Goal: Task Accomplishment & Management: Use online tool/utility

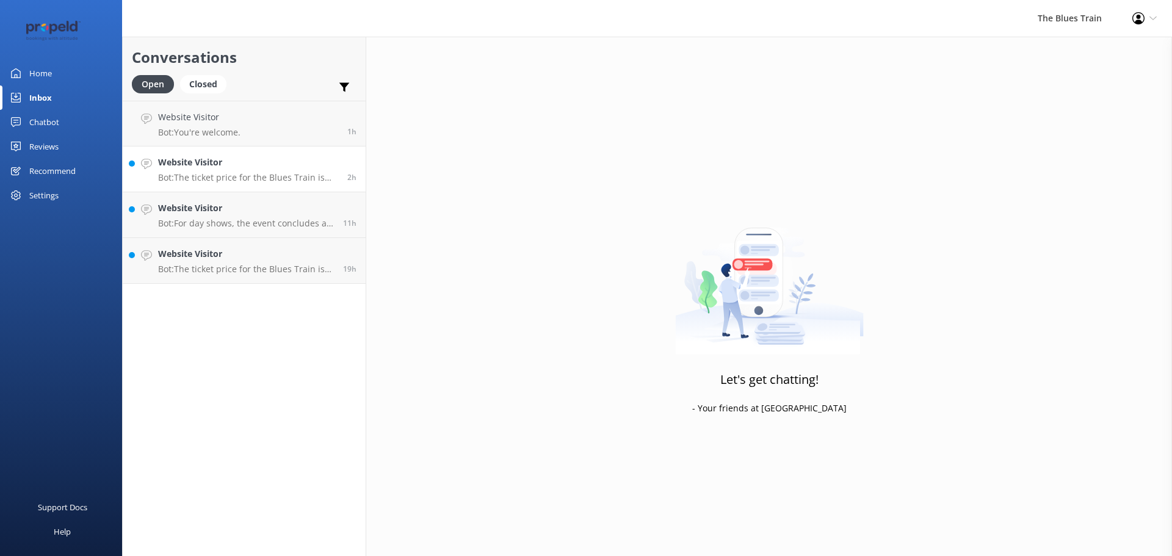
click at [259, 157] on h4 "Website Visitor" at bounding box center [248, 162] width 180 height 13
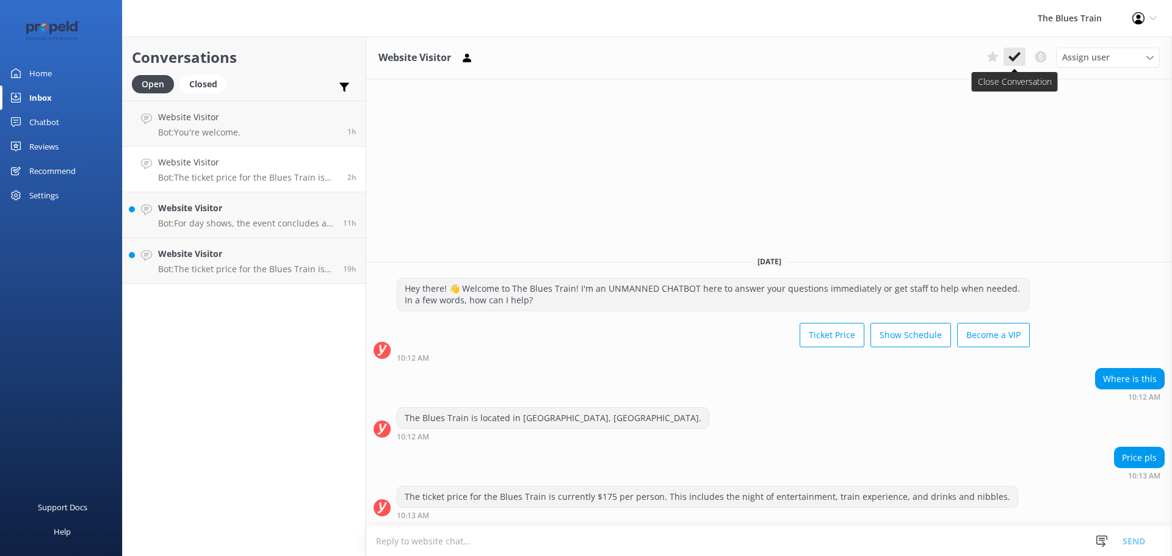
click at [1017, 60] on icon at bounding box center [1014, 57] width 12 height 12
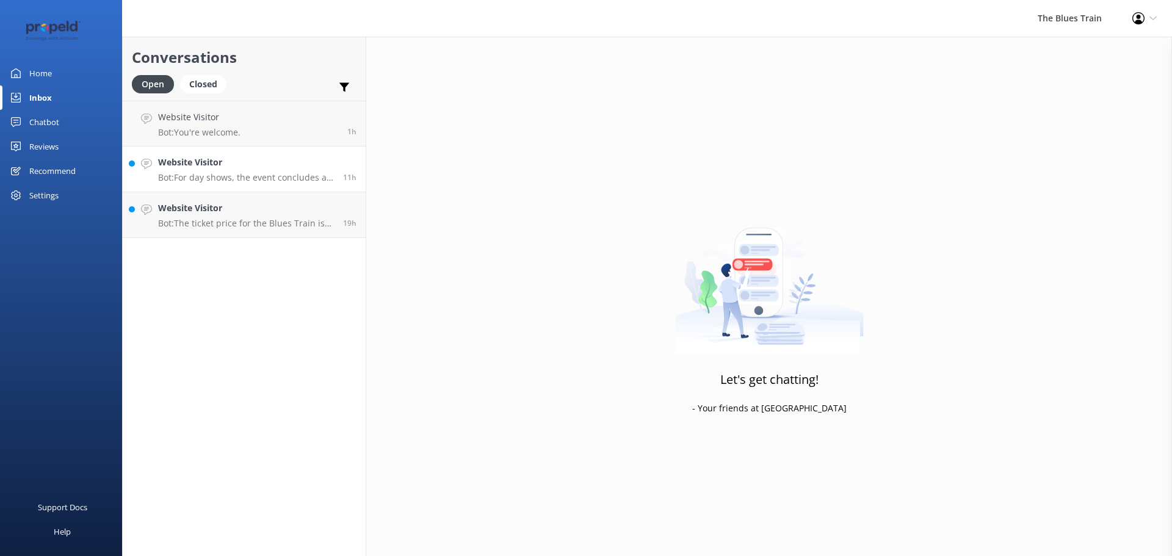
click at [319, 170] on div "Website Visitor Bot: For day shows, the event concludes at approximately 4.45pm…" at bounding box center [246, 169] width 176 height 27
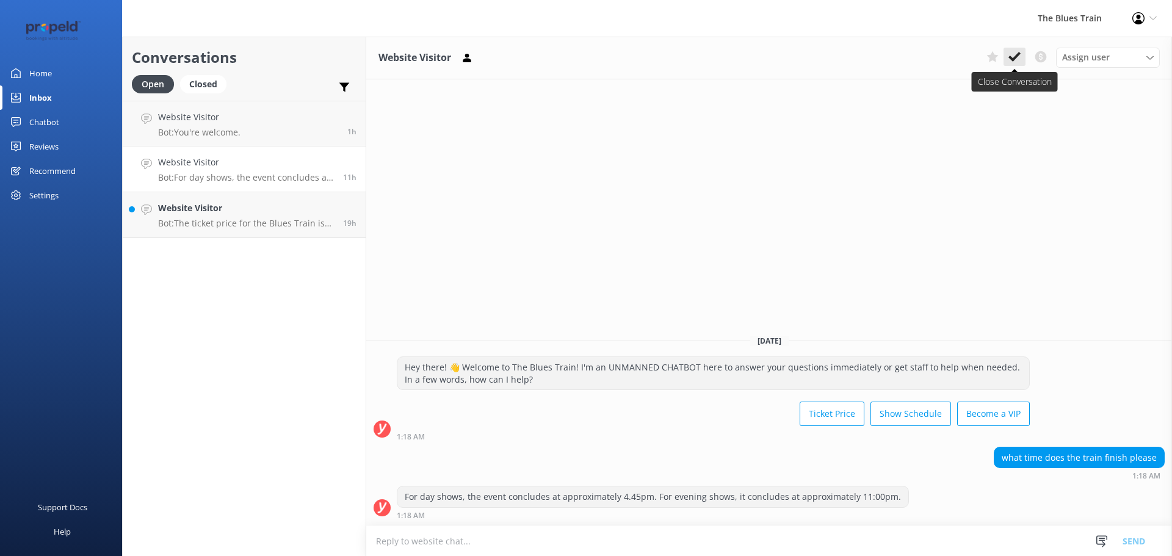
click at [1016, 62] on icon at bounding box center [1014, 57] width 12 height 12
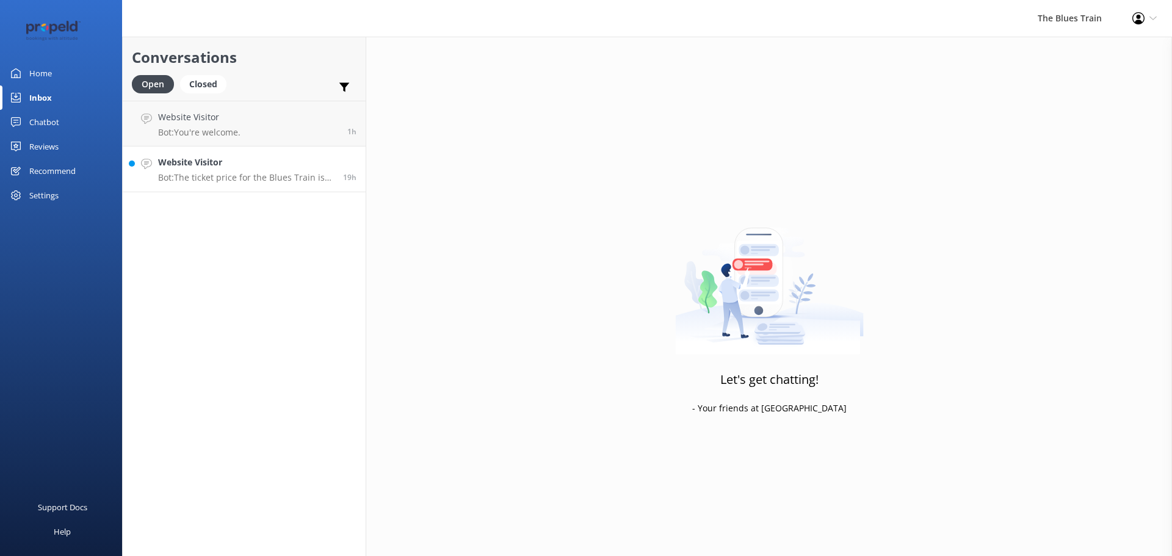
click at [289, 169] on h4 "Website Visitor" at bounding box center [246, 162] width 176 height 13
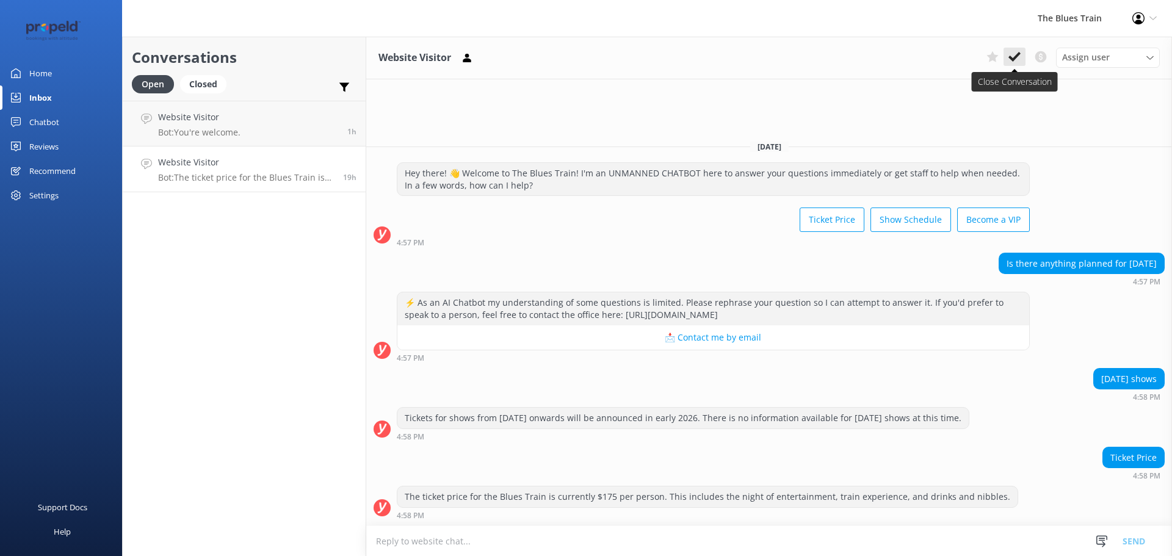
click at [1019, 51] on icon at bounding box center [1014, 57] width 12 height 12
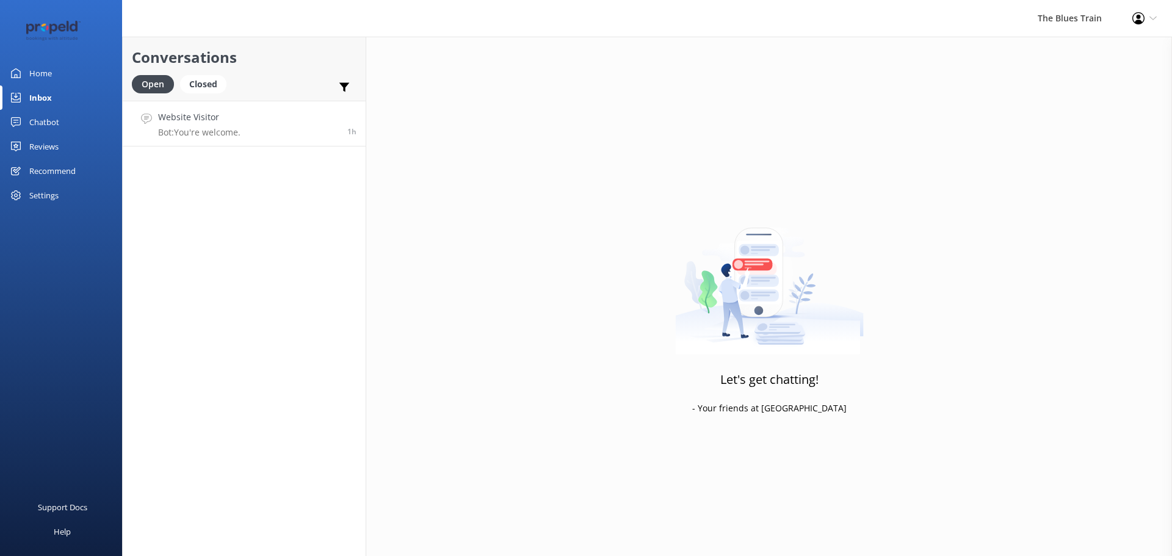
click at [292, 135] on link "Website Visitor Bot: You're welcome. 1h" at bounding box center [244, 124] width 243 height 46
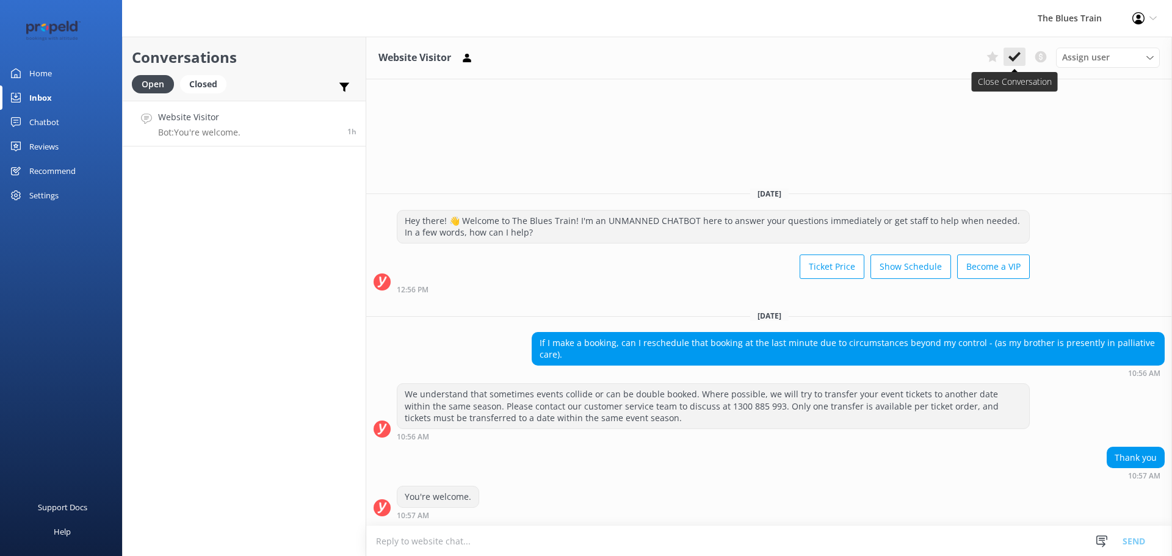
click at [1017, 51] on icon at bounding box center [1014, 57] width 12 height 12
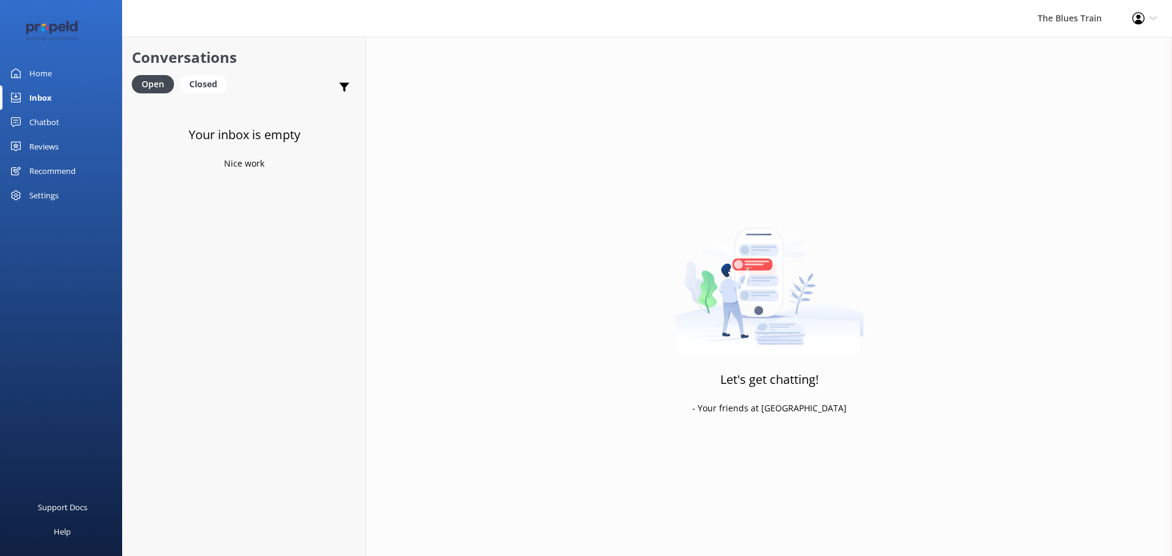
click at [79, 121] on link "Chatbot" at bounding box center [61, 122] width 122 height 24
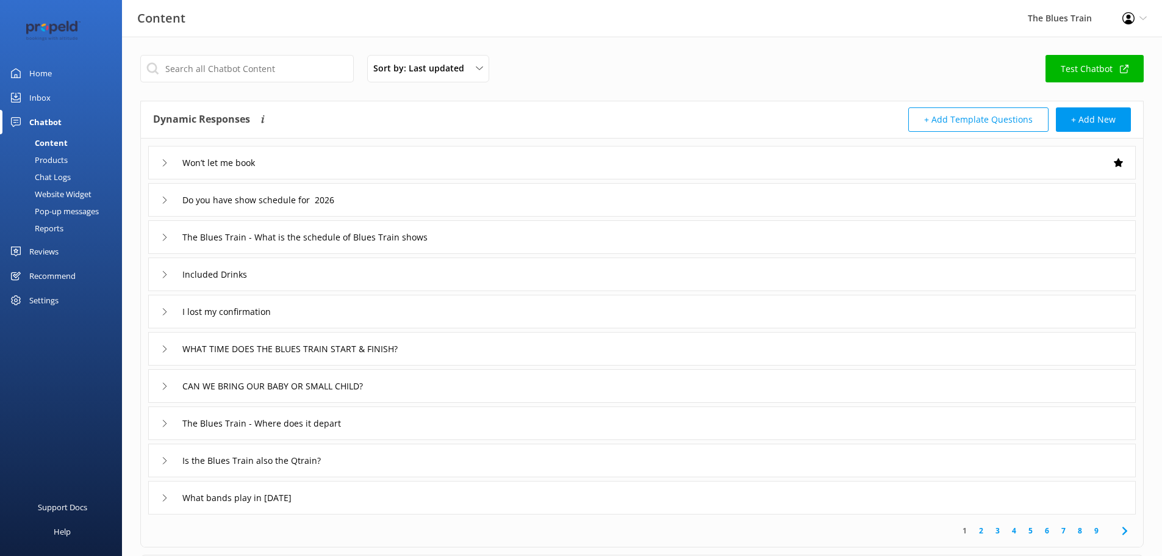
click at [60, 171] on div "Chat Logs" at bounding box center [38, 176] width 63 height 17
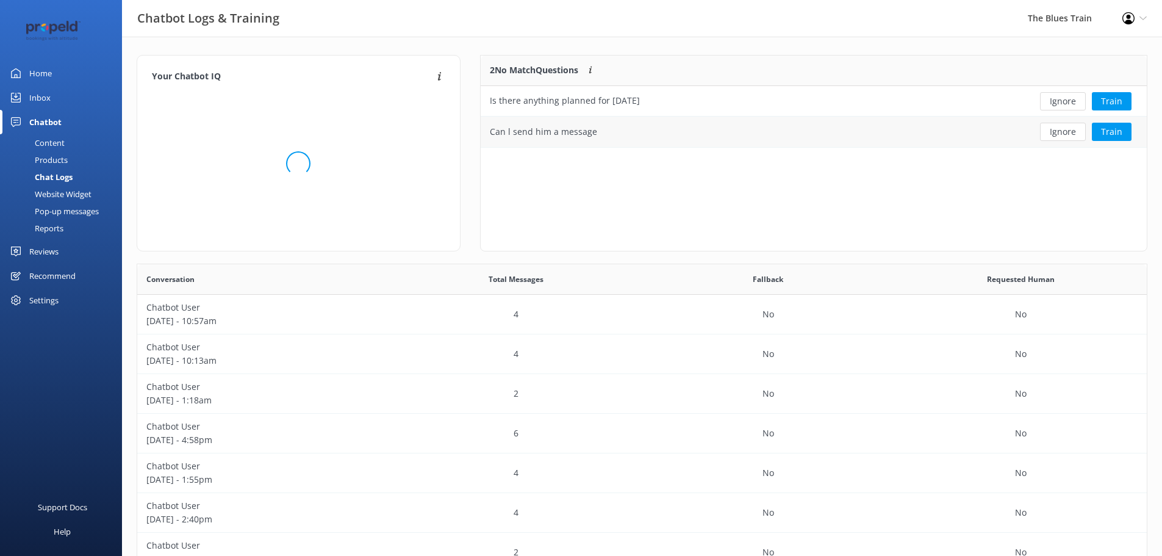
scroll to position [83, 657]
click at [1055, 98] on button "Ignore" at bounding box center [1063, 101] width 46 height 18
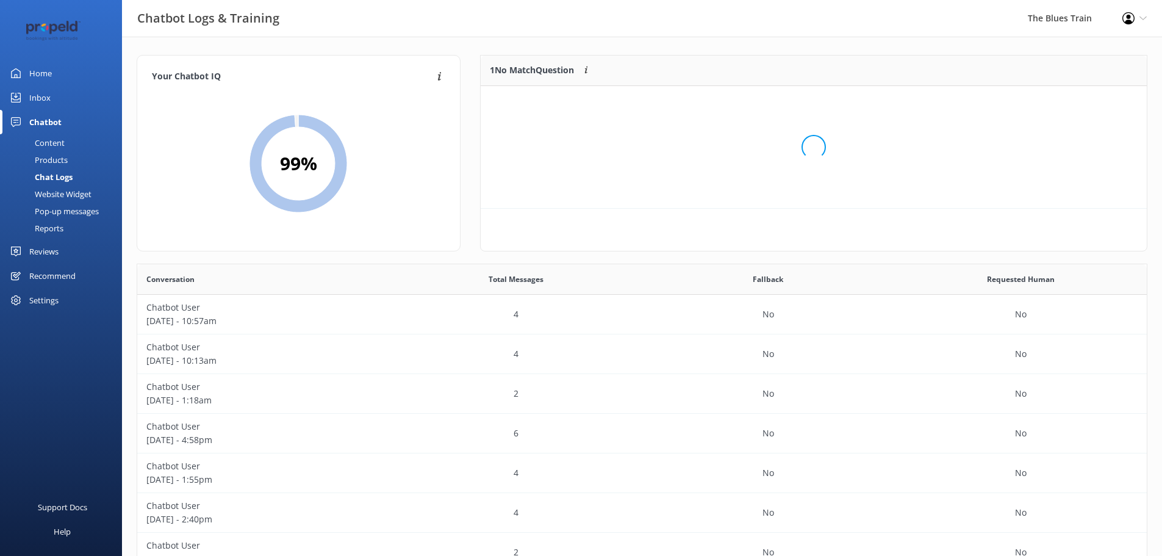
scroll to position [52, 657]
click at [1056, 98] on button "Ignore" at bounding box center [1063, 101] width 46 height 18
click at [43, 98] on div "Inbox" at bounding box center [39, 97] width 21 height 24
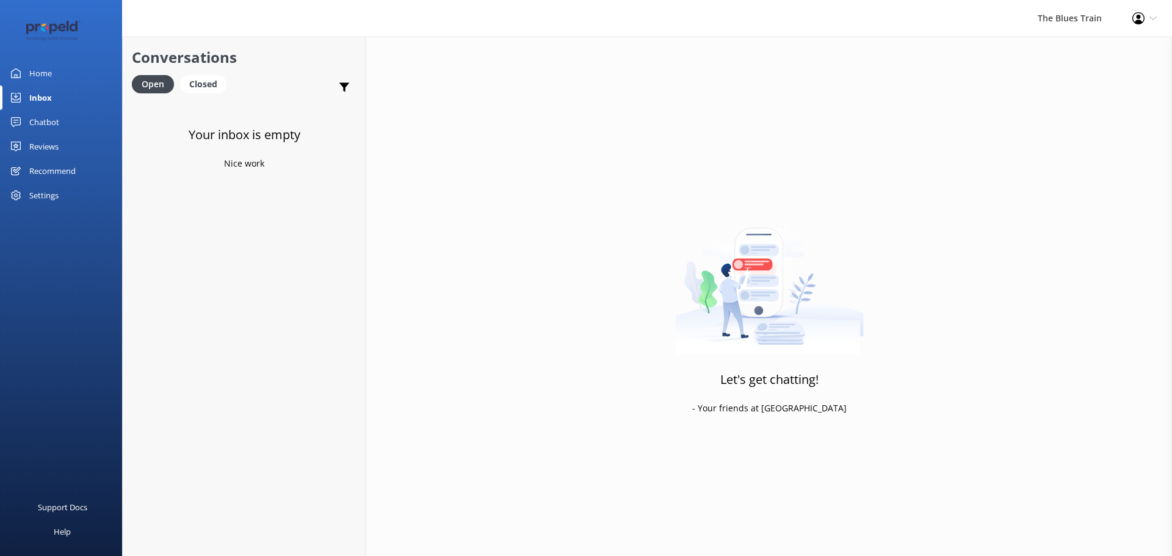
click at [92, 118] on link "Chatbot" at bounding box center [61, 122] width 122 height 24
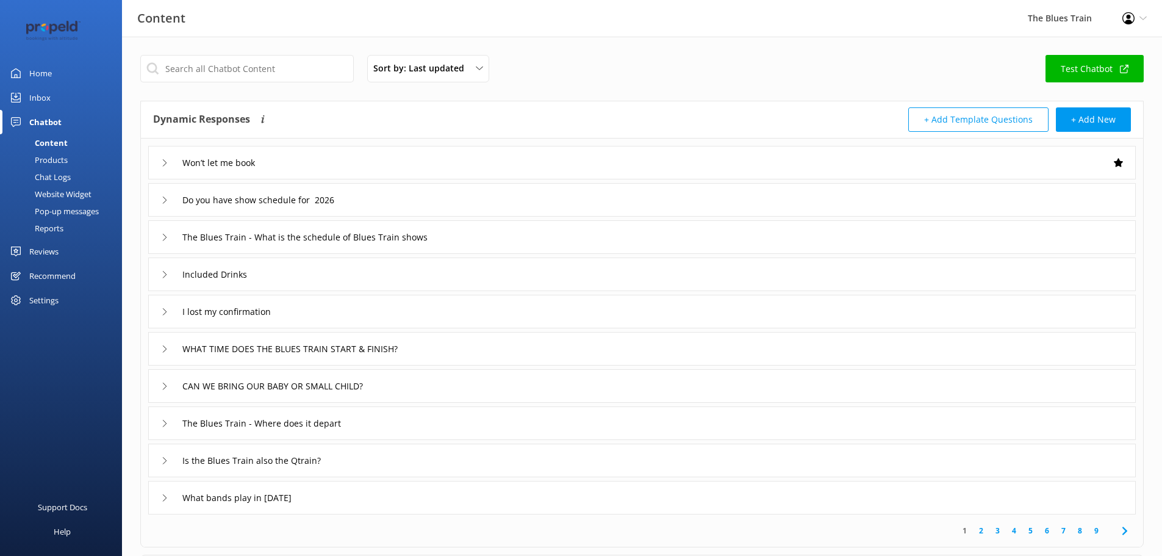
click at [78, 106] on link "Inbox" at bounding box center [61, 97] width 122 height 24
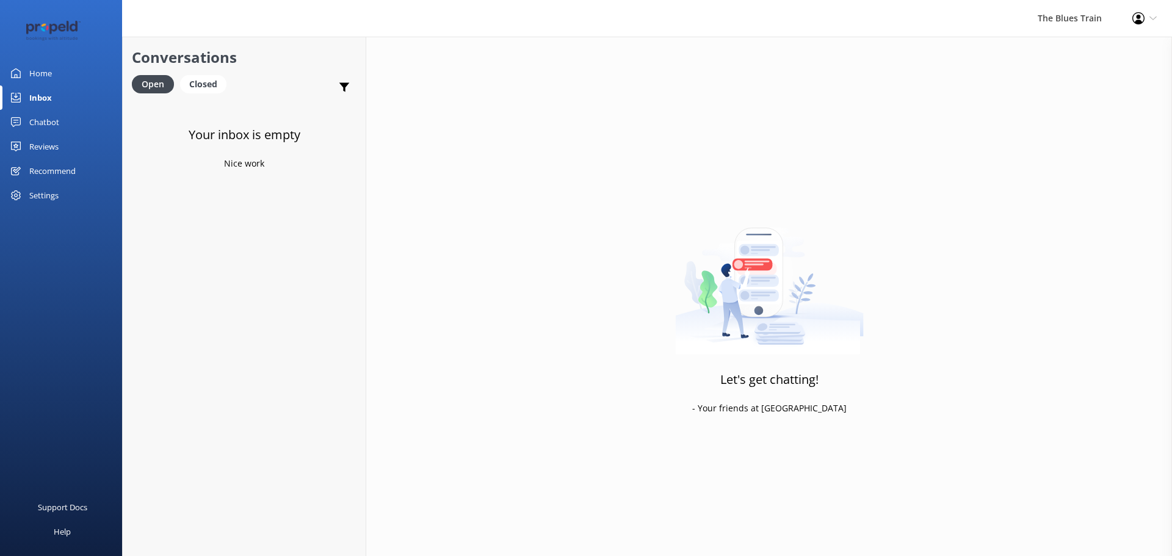
click at [73, 68] on link "Home" at bounding box center [61, 73] width 122 height 24
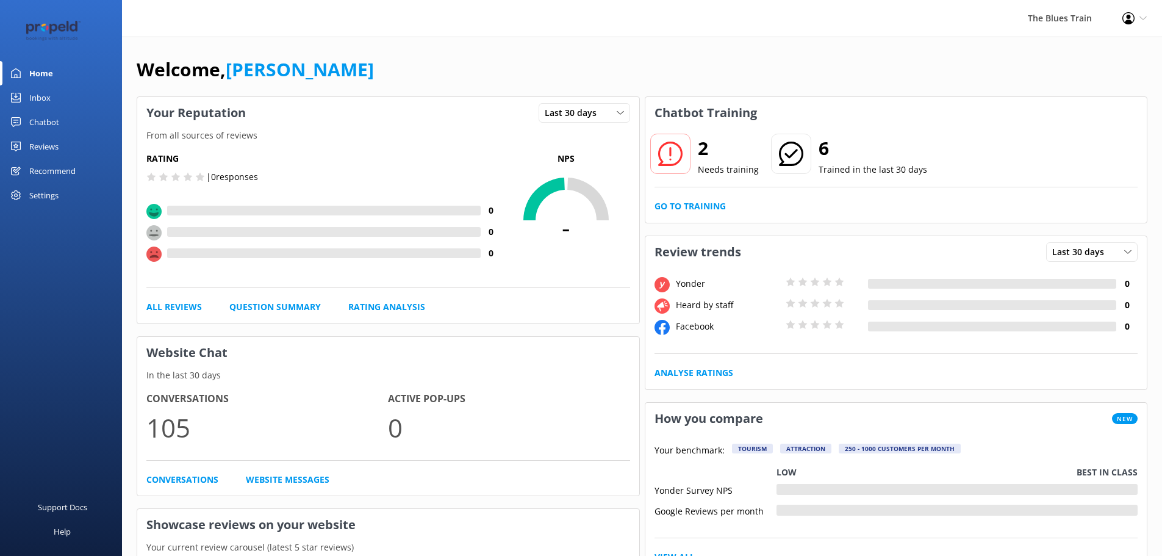
click at [62, 103] on link "Inbox" at bounding box center [61, 97] width 122 height 24
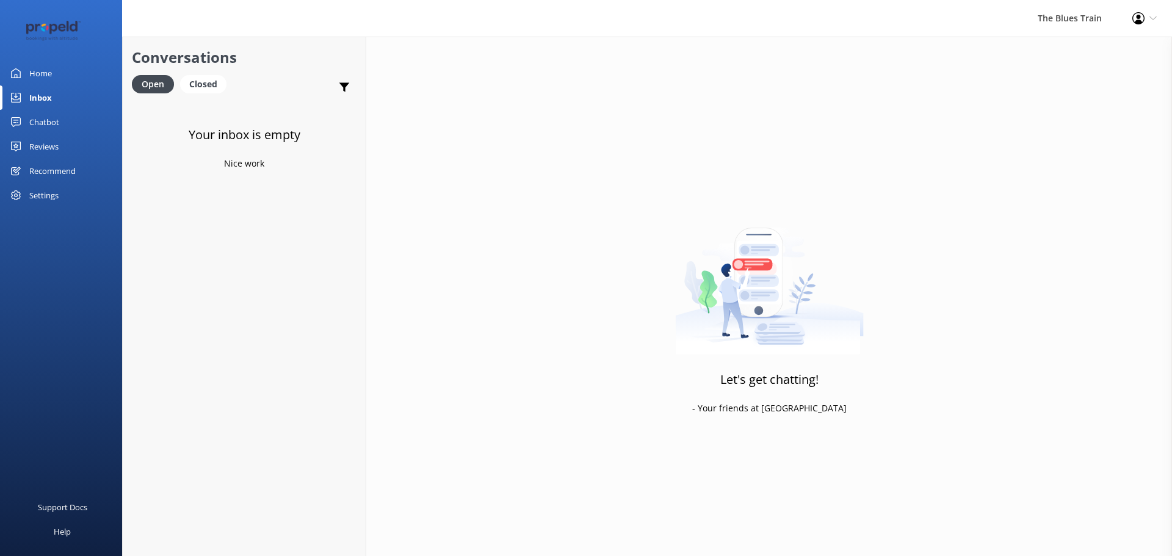
click at [49, 76] on div "Home" at bounding box center [40, 73] width 23 height 24
